Goal: Navigation & Orientation: Find specific page/section

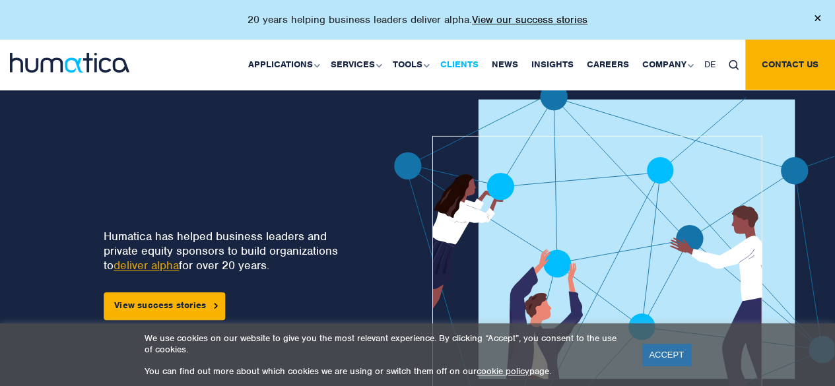
click at [475, 65] on link "Clients" at bounding box center [459, 65] width 51 height 50
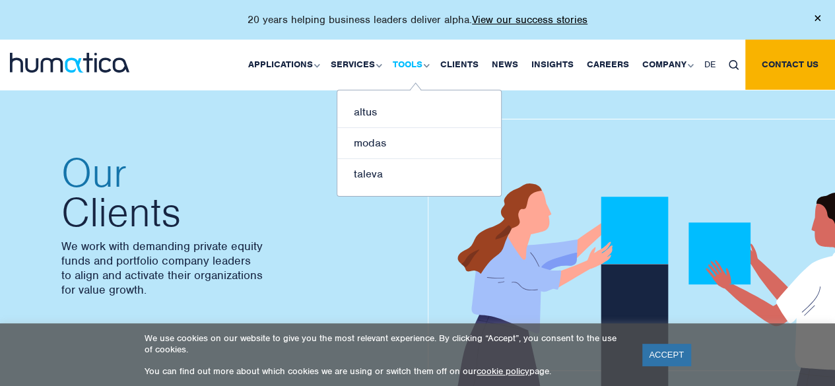
click at [421, 67] on link "Tools" at bounding box center [410, 65] width 48 height 50
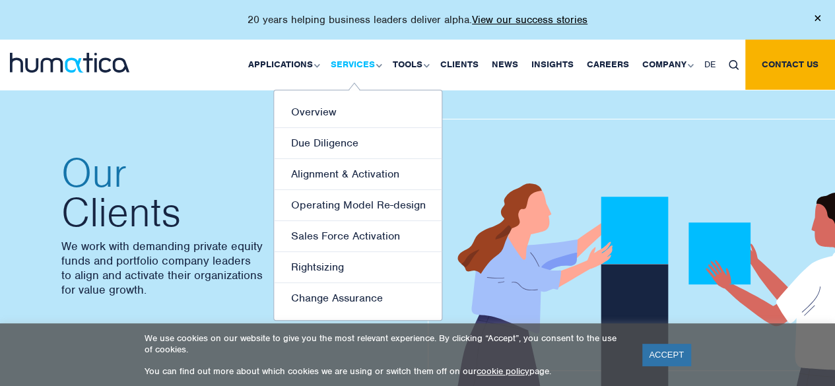
click at [364, 71] on link "Services" at bounding box center [355, 65] width 62 height 50
